Goal: Task Accomplishment & Management: Manage account settings

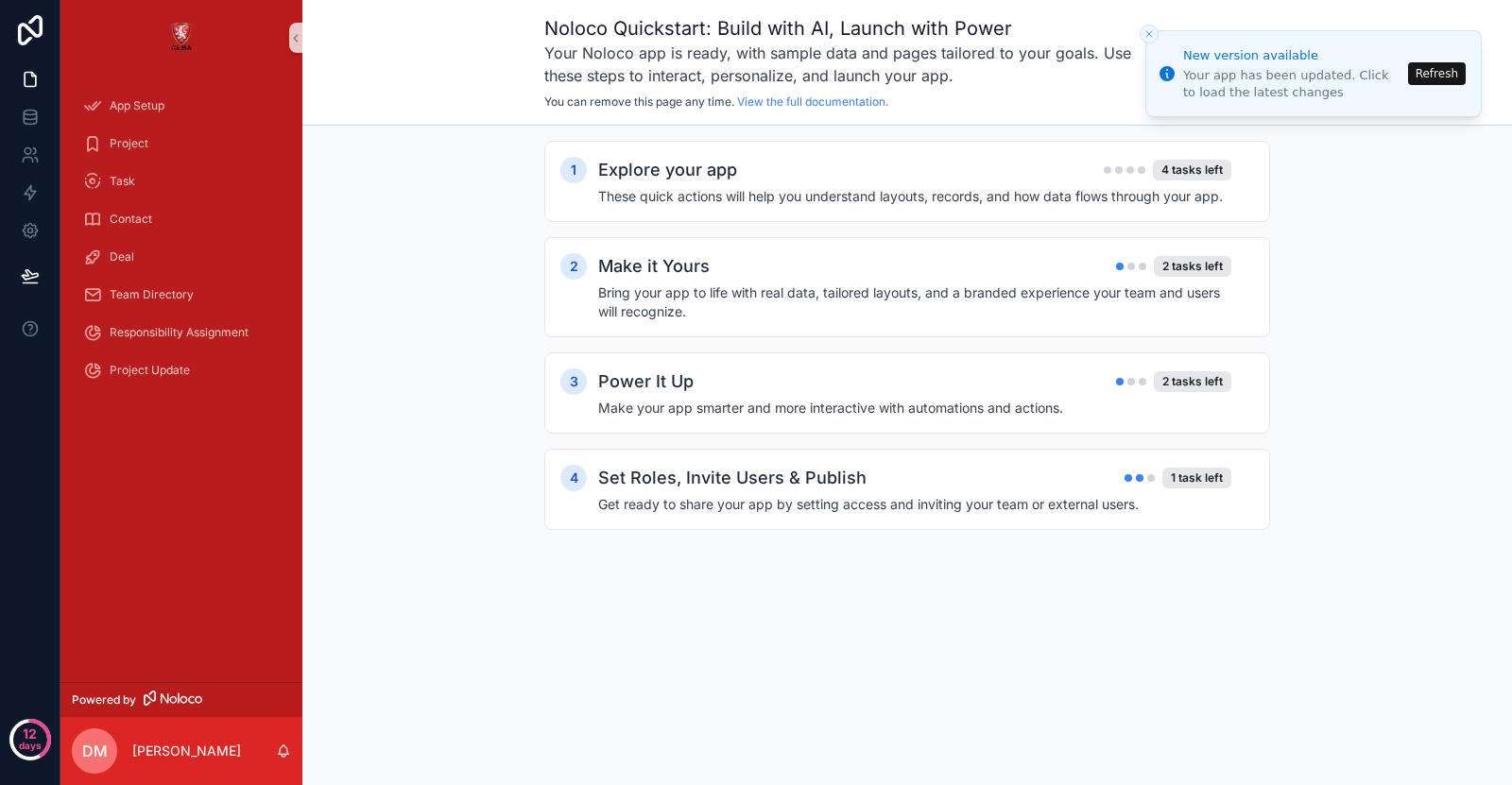
click at [1154, 29] on icon "Close toast" at bounding box center [1149, 34] width 11 height 11
click at [1151, 31] on line "Close toast" at bounding box center [1150, 34] width 6 height 6
click at [1161, 8] on div "Noloco Quickstart: Build with AI, Launch with Power Your Noloco app is ready, w…" at bounding box center [907, 62] width 1210 height 126
click at [1150, 30] on icon "Close toast" at bounding box center [1149, 34] width 11 height 11
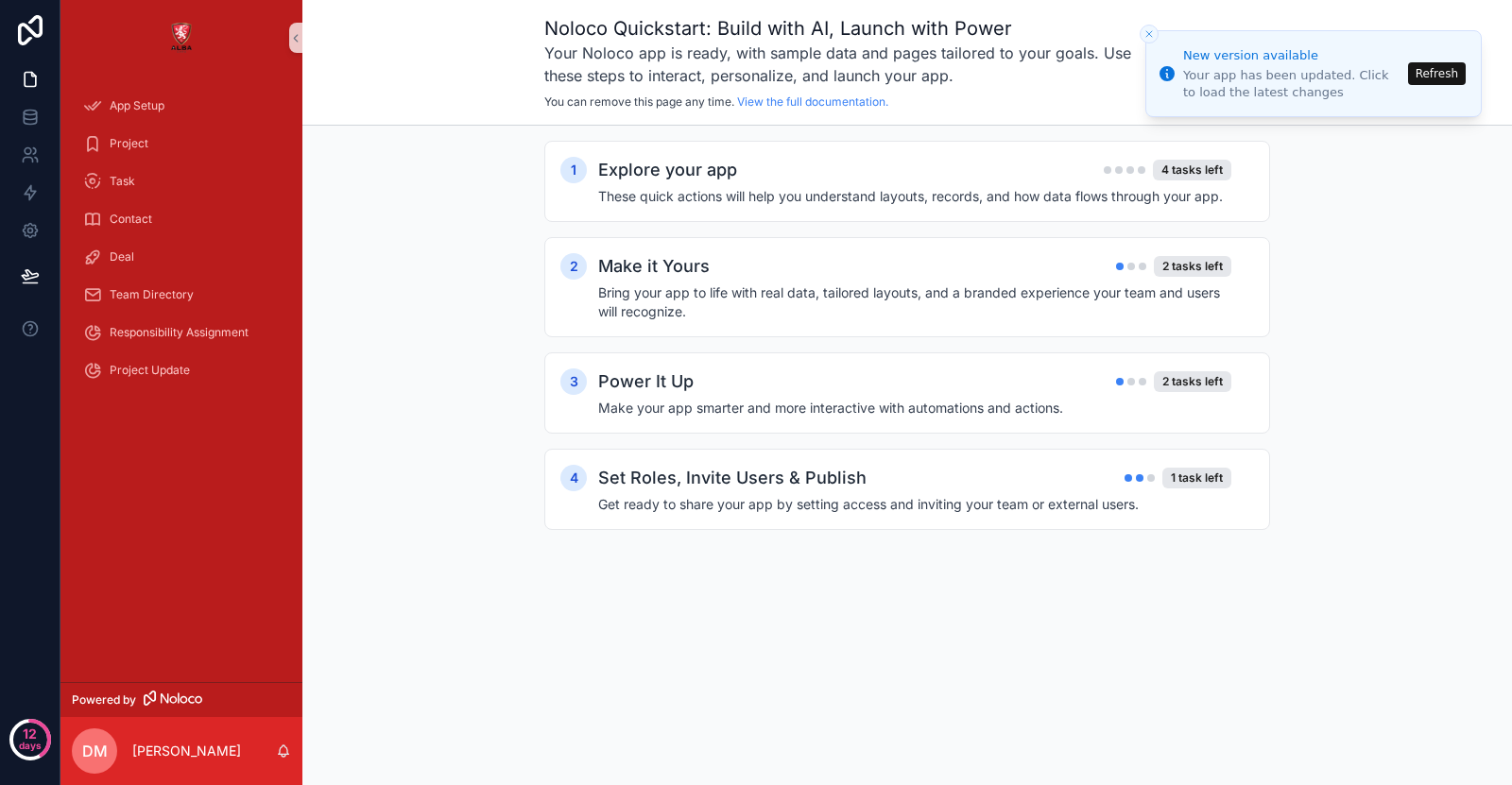
click at [441, 258] on div "1 Explore your app 4 tasks left These quick actions will help you understand la…" at bounding box center [907, 354] width 1210 height 457
click at [34, 244] on link at bounding box center [30, 231] width 59 height 38
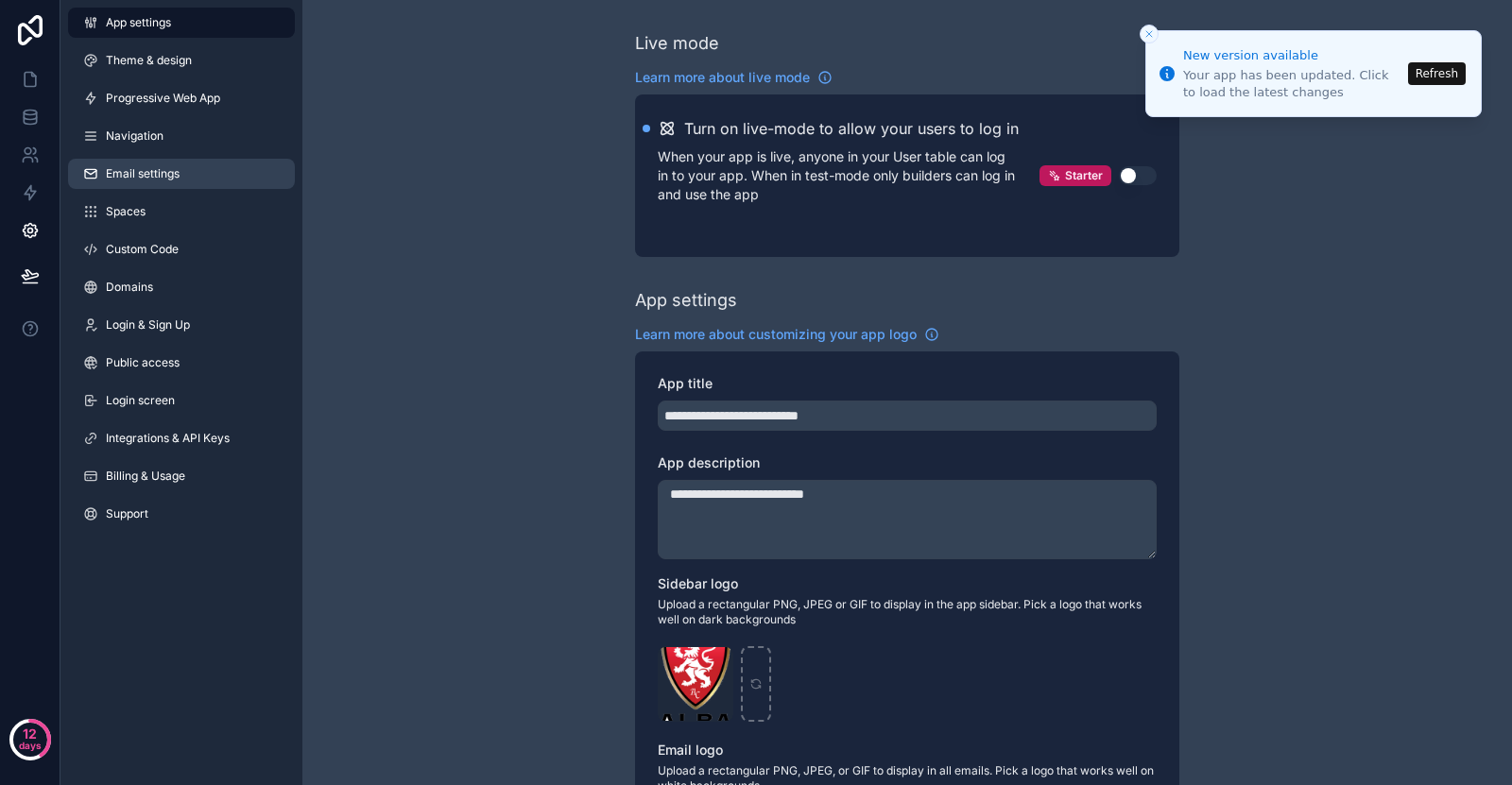
click at [139, 169] on span "Email settings" at bounding box center [143, 173] width 73 height 15
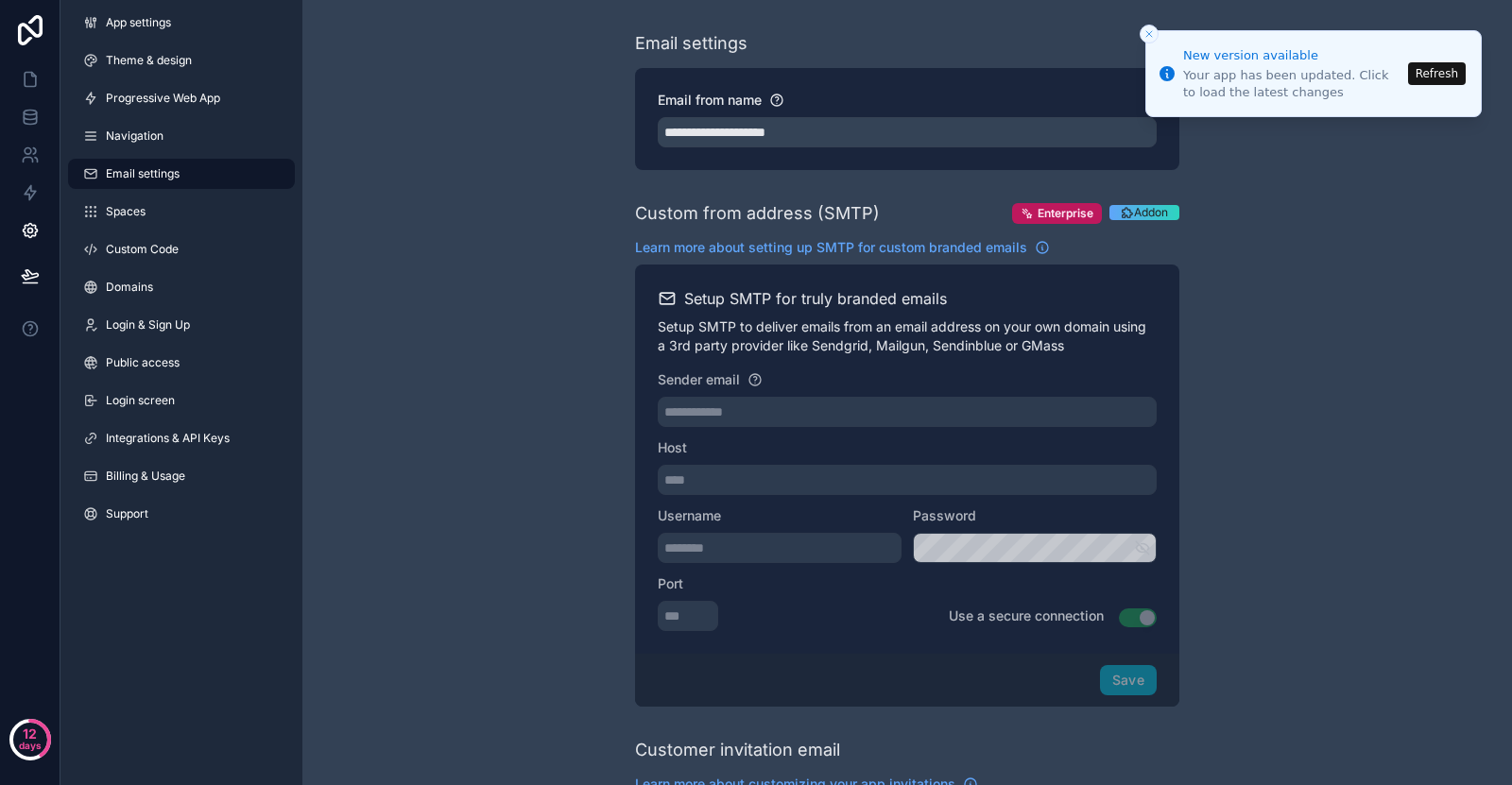
scroll to position [782, 0]
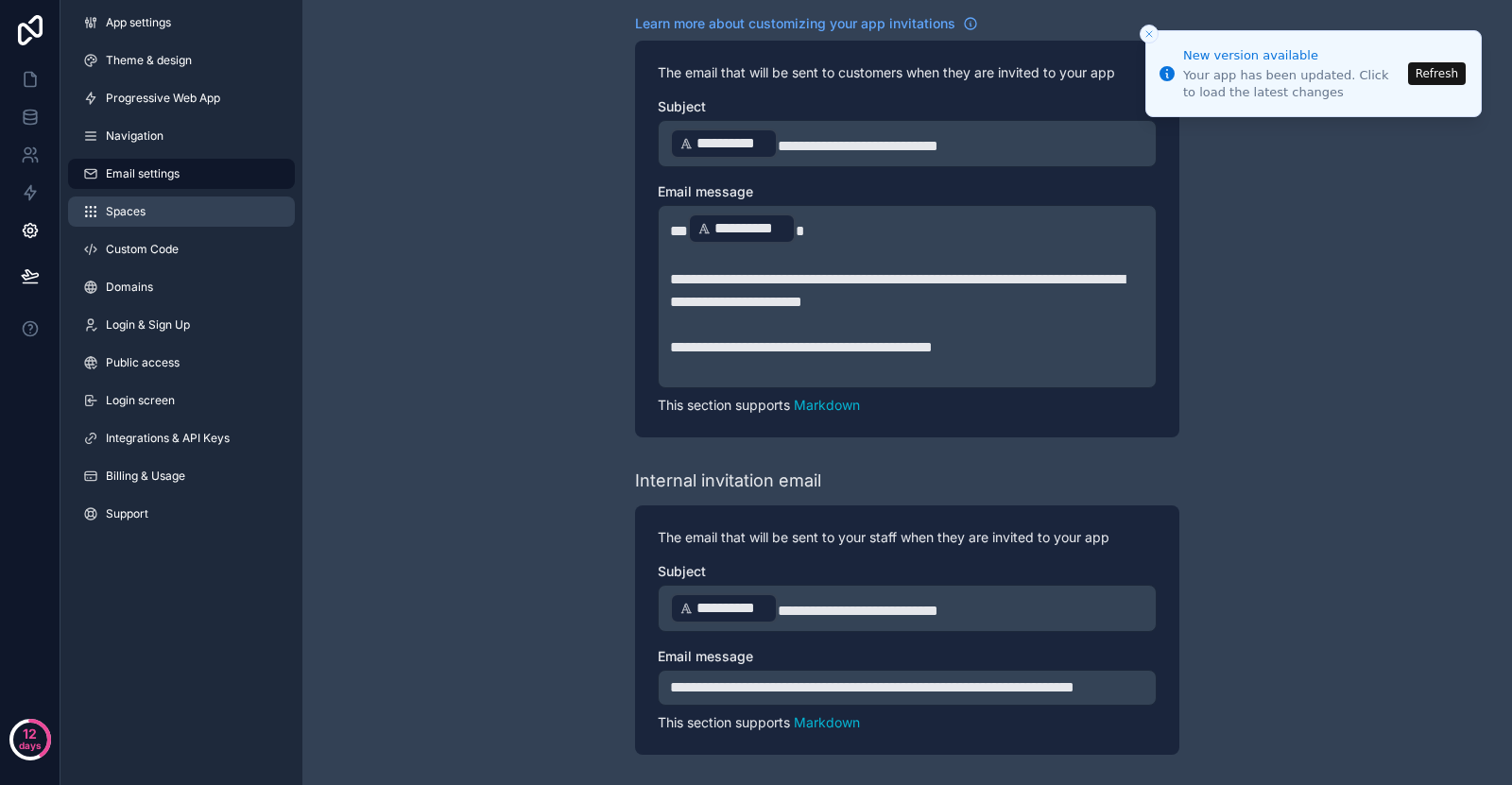
click at [237, 222] on link "Spaces" at bounding box center [181, 212] width 227 height 31
